Goal: Information Seeking & Learning: Learn about a topic

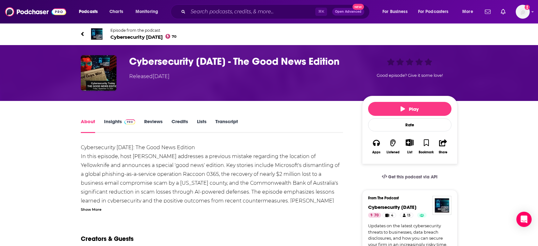
click at [112, 123] on link "Insights" at bounding box center [119, 126] width 31 height 15
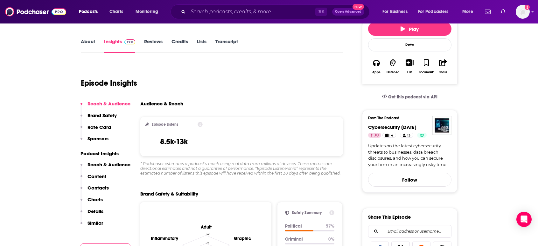
scroll to position [14, 0]
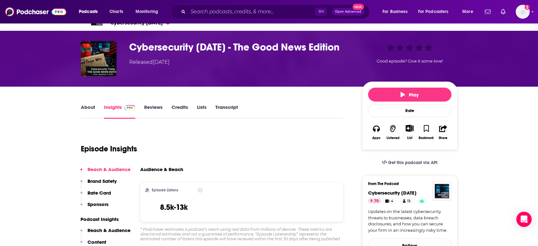
click at [86, 105] on link "About" at bounding box center [88, 111] width 14 height 15
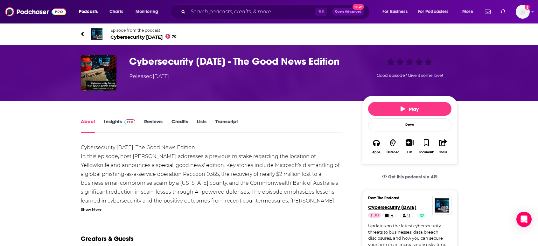
click at [406, 207] on span "Cybersecurity [DATE]" at bounding box center [392, 207] width 48 height 6
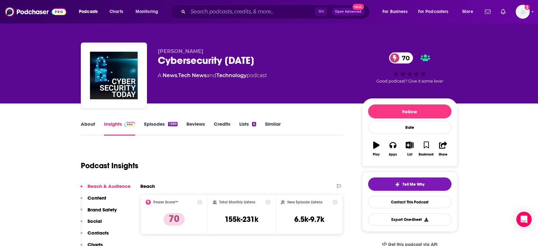
scroll to position [11, 0]
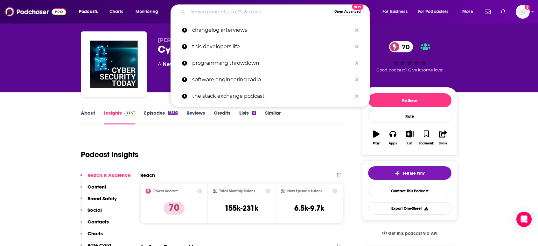
click at [198, 12] on input "Search podcasts, credits, & more..." at bounding box center [259, 12] width 143 height 10
paste input "Risky Business (Risky Biz)"
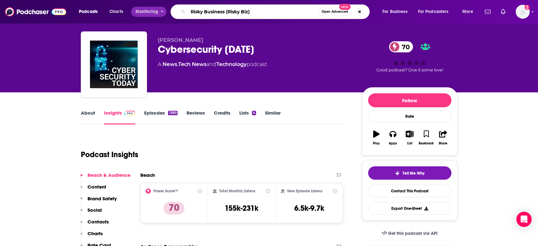
drag, startPoint x: 228, startPoint y: 11, endPoint x: 161, endPoint y: 10, distance: 66.5
click at [161, 10] on div "Podcasts Charts Monitoring Risky Business (Risky Biz) Open Advanced New For Bus…" at bounding box center [276, 11] width 404 height 15
click at [258, 12] on input "Risky Business (Risky Biz)" at bounding box center [253, 12] width 131 height 10
drag, startPoint x: 265, startPoint y: 14, endPoint x: 225, endPoint y: 14, distance: 39.4
click at [225, 14] on input "Risky Business (Risky Biz)" at bounding box center [253, 12] width 131 height 10
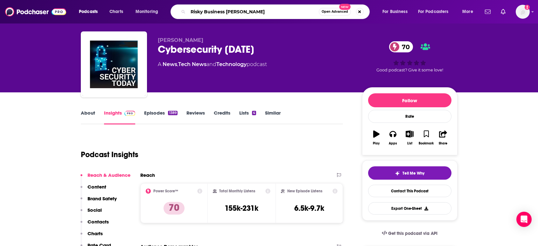
type input "Risky Business [PERSON_NAME]"
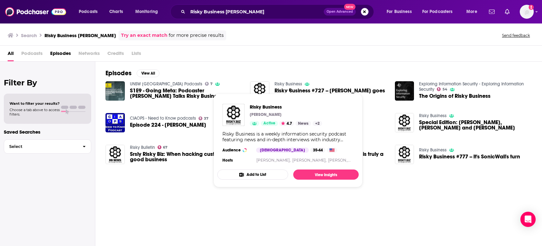
click at [290, 85] on link "Risky Business" at bounding box center [289, 83] width 28 height 5
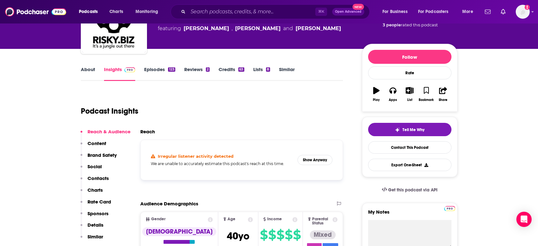
scroll to position [56, 0]
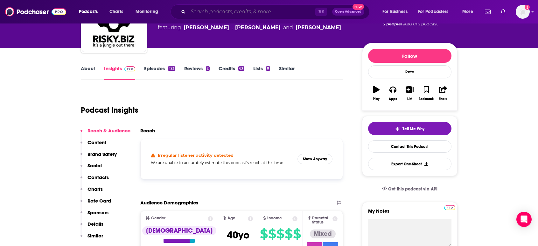
click at [204, 12] on input "Search podcasts, credits, & more..." at bounding box center [251, 12] width 127 height 10
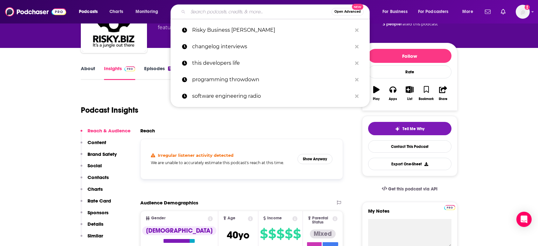
paste input "Defensive Security Podcast"
type input "Defensive Security Podcast"
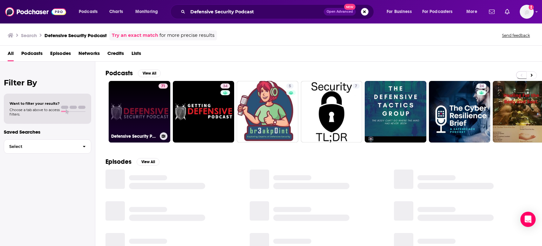
click at [145, 110] on link "71 Defensive Security Podcast - Malware, Hacking, Cyber Security & Infosec" at bounding box center [140, 112] width 62 height 62
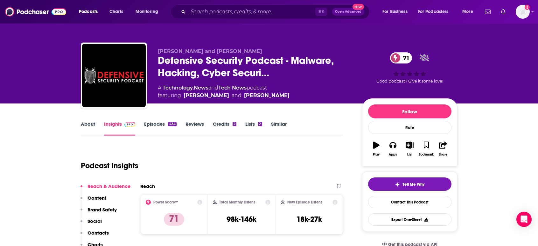
click at [154, 122] on link "Episodes 434" at bounding box center [160, 128] width 32 height 15
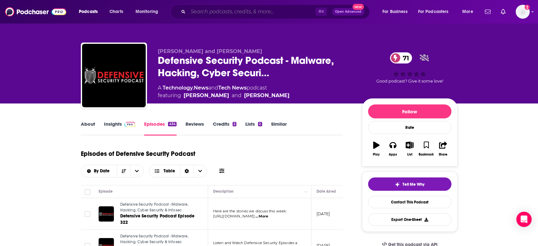
click at [209, 14] on input "Search podcasts, credits, & more..." at bounding box center [251, 12] width 127 height 10
paste input "Caveat (CyberWire)"
type input "Caveat (CyberWire)"
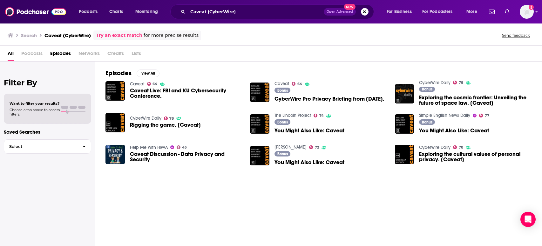
click at [145, 92] on span "Caveat Live: FBI and KU Cybersecurity Conference." at bounding box center [186, 93] width 113 height 11
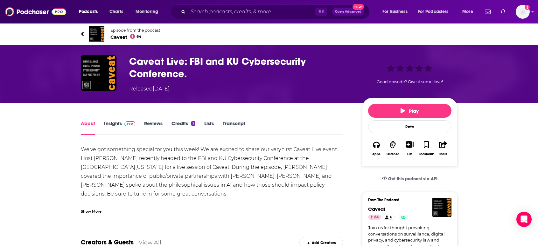
click at [121, 38] on span "Caveat 64" at bounding box center [135, 37] width 50 height 6
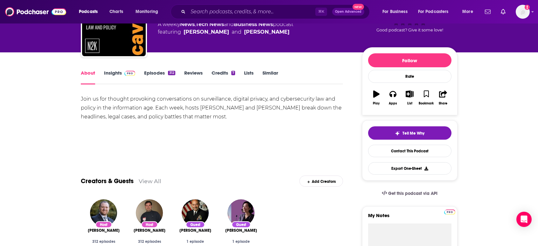
scroll to position [53, 0]
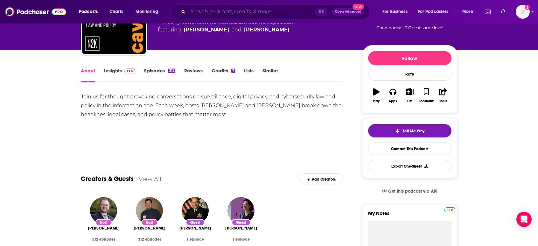
click at [227, 14] on input "Search podcasts, credits, & more..." at bounding box center [251, 12] width 127 height 10
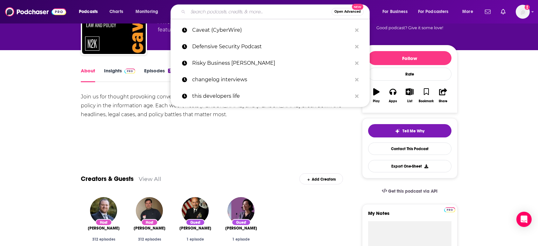
paste input "This Week in Tech (TWiT) Security Now podcast"
type input "This Week in Tech (TWiT) Security Now podcast"
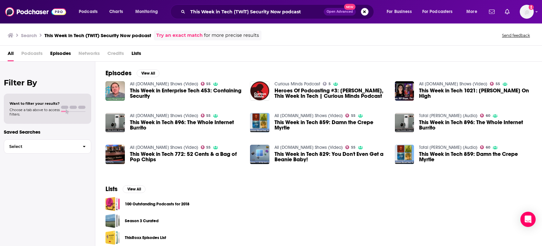
click at [143, 91] on span "This Week in Enterprise Tech 453: Containing Security" at bounding box center [186, 93] width 113 height 11
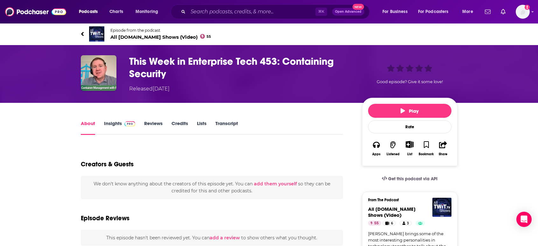
click at [119, 36] on span "All [DOMAIN_NAME] Shows (Video) 55" at bounding box center [160, 37] width 101 height 6
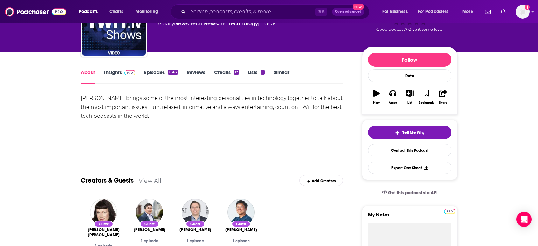
scroll to position [52, 0]
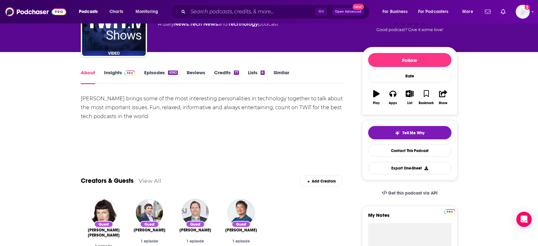
click at [148, 74] on link "Episodes 6363" at bounding box center [160, 77] width 33 height 15
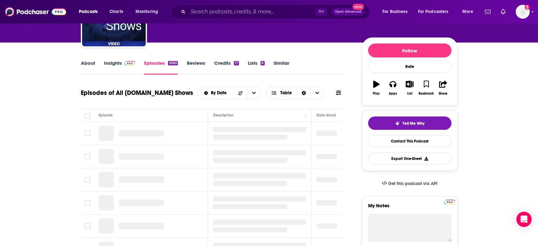
scroll to position [62, 0]
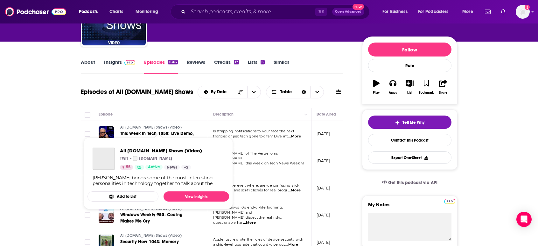
click at [129, 127] on span "All [DOMAIN_NAME] Shows (Video)" at bounding box center [150, 127] width 61 height 4
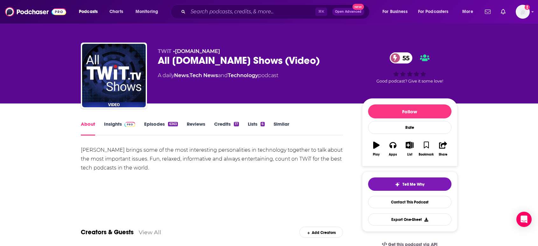
click at [119, 124] on link "Insights" at bounding box center [119, 128] width 31 height 15
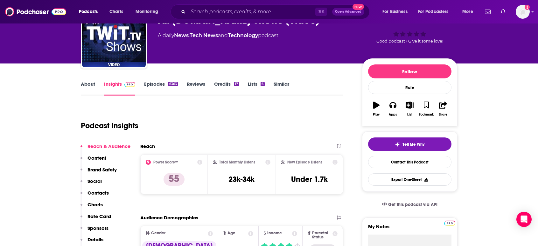
scroll to position [137, 0]
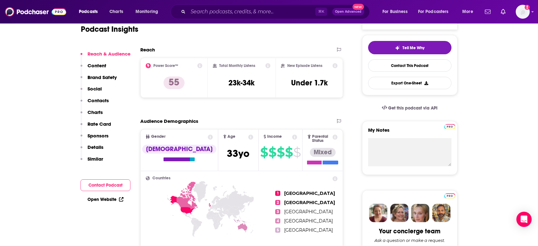
click at [99, 67] on p "Content" at bounding box center [96, 66] width 19 height 6
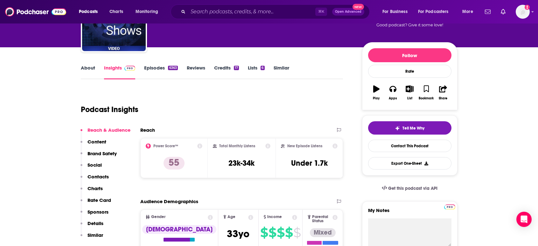
scroll to position [270, 0]
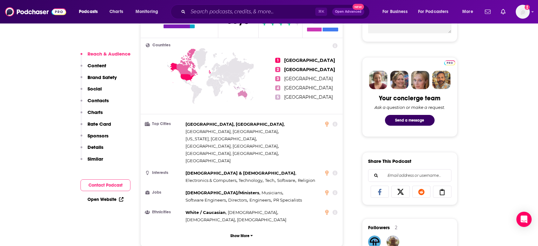
click at [102, 198] on link "Open Website" at bounding box center [105, 199] width 36 height 5
click at [206, 11] on input "Search podcasts, credits, & more..." at bounding box center [251, 12] width 127 height 10
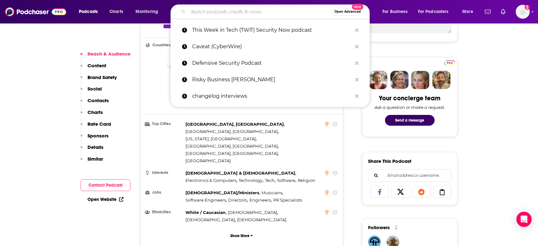
paste input "Cyberwire Daily"
type input "Cyberwire Daily"
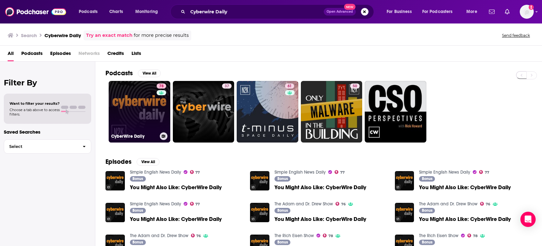
click at [146, 100] on link "78 CyberWire Daily" at bounding box center [140, 112] width 62 height 62
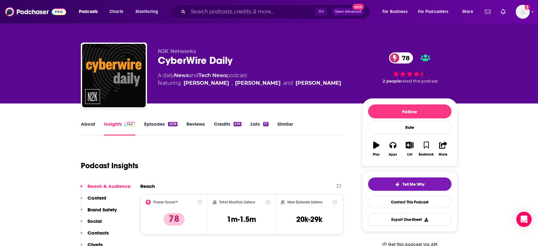
click at [148, 124] on link "Episodes 3218" at bounding box center [160, 128] width 33 height 15
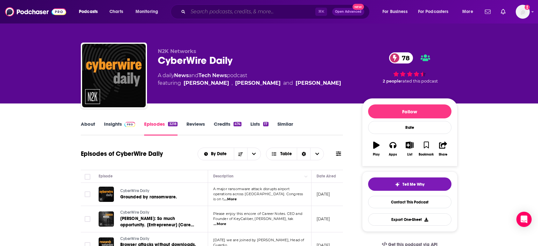
click at [220, 15] on input "Search podcasts, credits, & more..." at bounding box center [251, 12] width 127 height 10
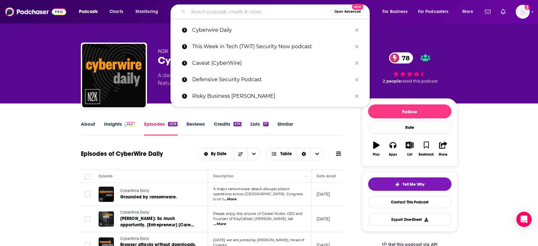
paste input "Cyber Jack Podcast"
type input "Cyber Jack Podcast"
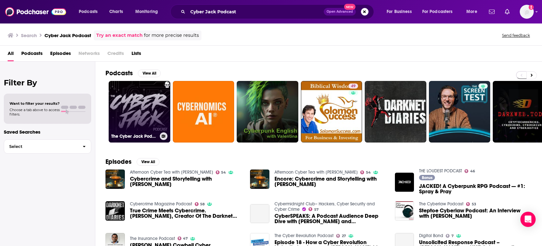
click at [134, 115] on link "The Cyber Jack Podcast" at bounding box center [140, 112] width 62 height 62
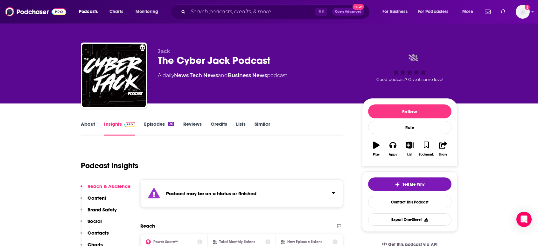
click at [158, 122] on link "Episodes 20" at bounding box center [159, 128] width 30 height 15
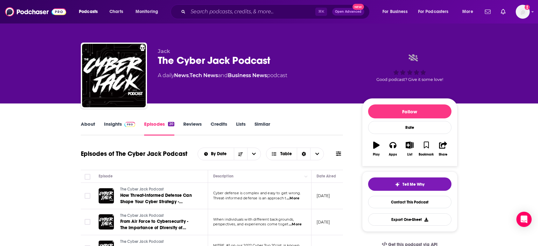
click at [85, 123] on link "About" at bounding box center [88, 128] width 14 height 15
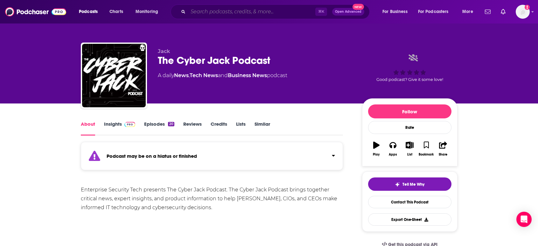
click at [210, 11] on input "Search podcasts, credits, & more..." at bounding box center [251, 12] width 127 height 10
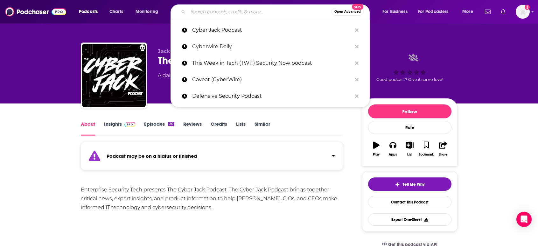
paste input "Cyber Security Inside Podcast"
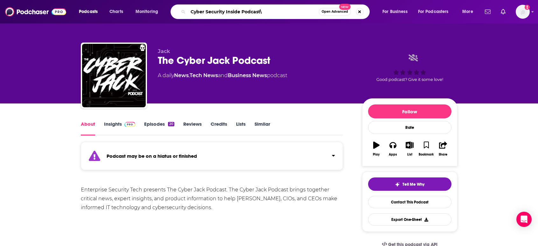
type input "Cyber Security Inside Podcast"
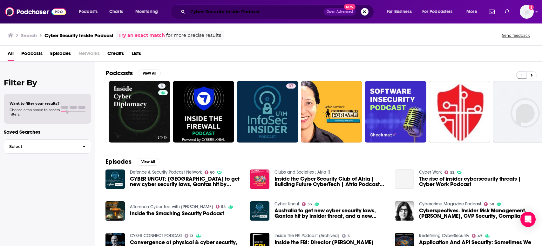
click at [230, 14] on input "Cyber Security Inside Podcast" at bounding box center [256, 12] width 136 height 10
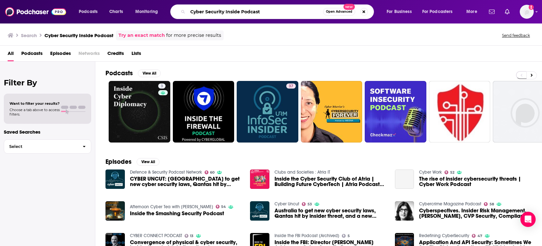
click at [230, 14] on input "Cyber Security Inside Podcast" at bounding box center [255, 12] width 135 height 10
paste input "terviews"
type input "Cyber Security Interviews"
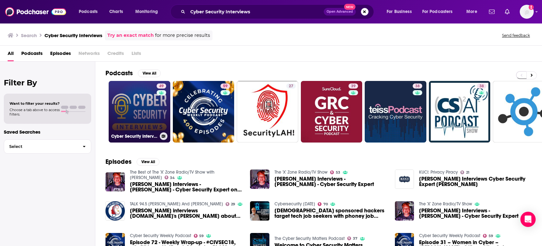
click at [141, 100] on link "49 Cyber Security Interviews" at bounding box center [140, 112] width 62 height 62
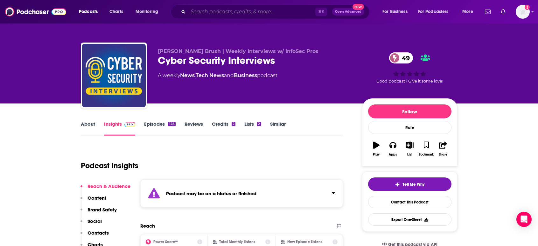
click at [221, 13] on input "Search podcasts, credits, & more..." at bounding box center [251, 12] width 127 height 10
paste input "CyberWire Daily podcast"
type input "CyberWire Daily podcast"
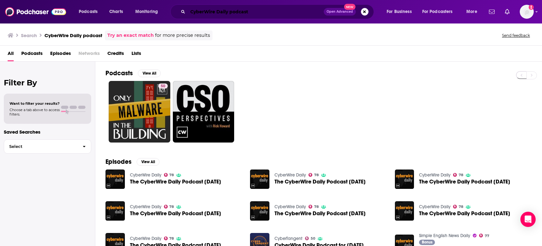
click at [202, 11] on input "CyberWire Daily podcast" at bounding box center [256, 12] width 136 height 10
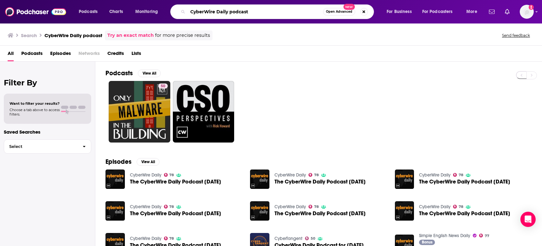
click at [202, 11] on input "CyberWire Daily podcast" at bounding box center [255, 12] width 135 height 10
paste input "SecureTalk"
type input "SecureTalk"
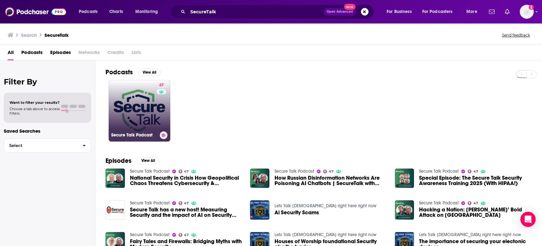
click at [147, 116] on link "47 Secure Talk Podcast" at bounding box center [140, 111] width 62 height 62
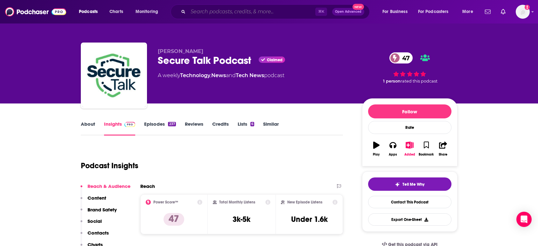
click at [234, 14] on input "Search podcasts, credits, & more..." at bounding box center [251, 12] width 127 height 10
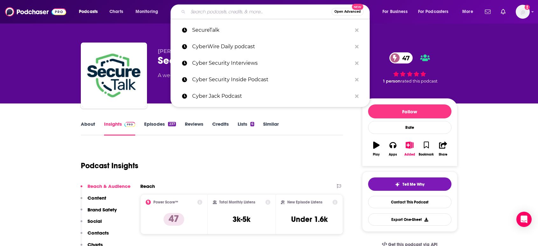
paste input "Security This Week"
type input "Security This Week"
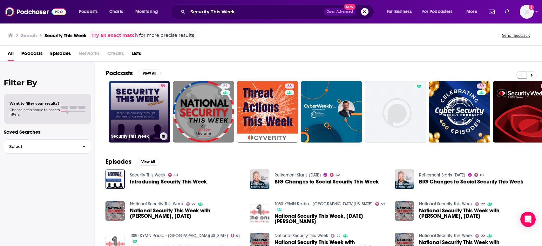
click at [132, 101] on link "59 Security This Week" at bounding box center [140, 112] width 62 height 62
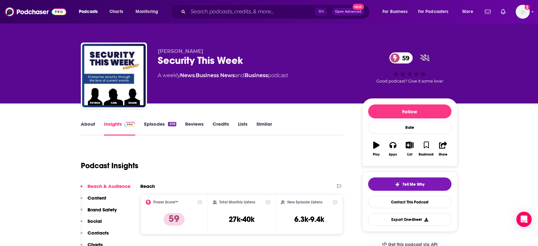
click at [155, 124] on link "Episodes 206" at bounding box center [160, 128] width 32 height 15
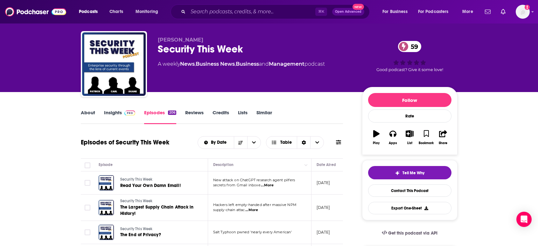
scroll to position [48, 0]
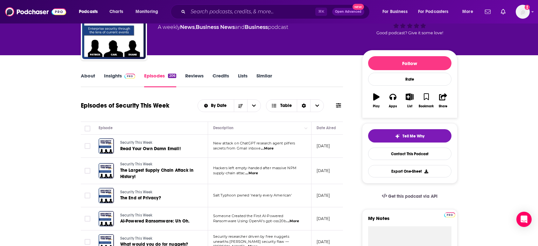
click at [90, 77] on link "About" at bounding box center [88, 80] width 14 height 15
